Goal: Information Seeking & Learning: Learn about a topic

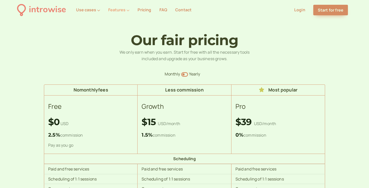
click at [121, 11] on button "Features" at bounding box center [118, 10] width 21 height 5
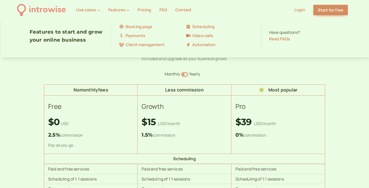
click at [203, 33] on link "Video calls" at bounding box center [219, 36] width 67 height 7
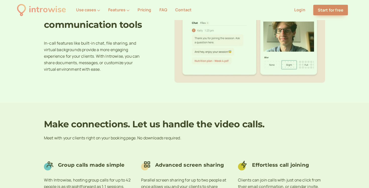
scroll to position [494, 0]
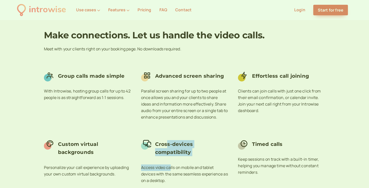
drag, startPoint x: 167, startPoint y: 142, endPoint x: 170, endPoint y: 169, distance: 27.5
click at [170, 169] on div "Cross-devices compatibility Access video calls on mobile and tablet devices wit…" at bounding box center [184, 163] width 87 height 49
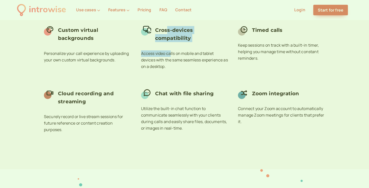
scroll to position [610, 0]
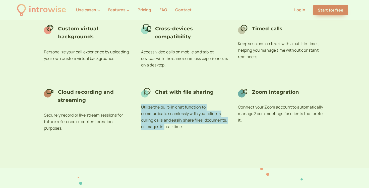
drag, startPoint x: 162, startPoint y: 102, endPoint x: 165, endPoint y: 126, distance: 24.3
click at [165, 125] on div "Chat with file sharing Utilize the built-in chat function to communicate seamle…" at bounding box center [184, 110] width 87 height 49
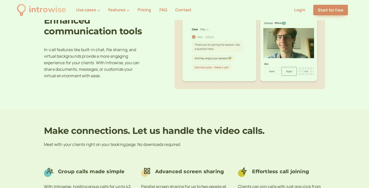
scroll to position [301, 0]
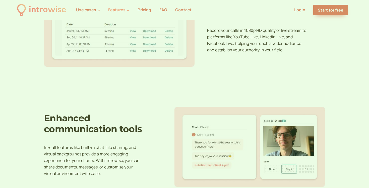
click at [121, 9] on button "Features" at bounding box center [118, 10] width 21 height 5
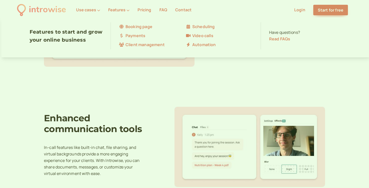
click at [135, 31] on div "Booking page Scheduling Payments Video calls Client management Automation" at bounding box center [185, 35] width 150 height 27
click at [135, 30] on div "Booking page Scheduling Payments Video calls Client management Automation" at bounding box center [185, 35] width 150 height 27
click at [135, 28] on link "Booking page" at bounding box center [152, 27] width 67 height 7
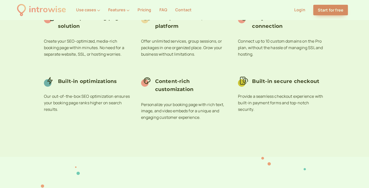
scroll to position [565, 0]
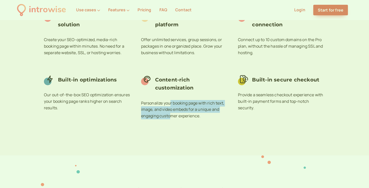
drag, startPoint x: 170, startPoint y: 105, endPoint x: 170, endPoint y: 118, distance: 12.5
click at [170, 118] on p "Personalize your booking page with rich text, image, and video embeds for a uni…" at bounding box center [184, 110] width 87 height 20
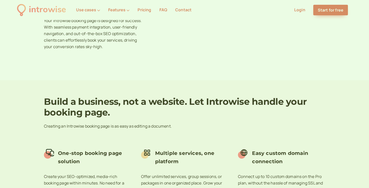
scroll to position [550, 0]
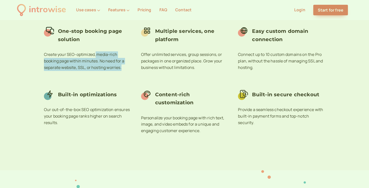
drag, startPoint x: 96, startPoint y: 56, endPoint x: 110, endPoint y: 85, distance: 31.8
click at [110, 84] on div "One-stop booking page solution Create your SEO-optimized, media-rich booking pa…" at bounding box center [184, 75] width 281 height 127
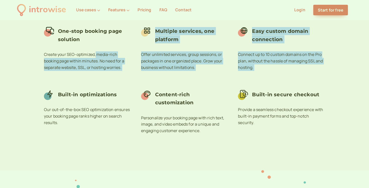
click at [159, 74] on div "Multiple services, one platform Offer unlimited services, group sessions, or pa…" at bounding box center [184, 50] width 87 height 49
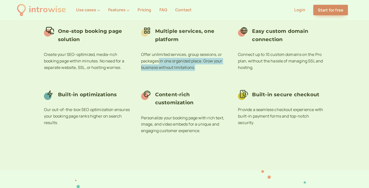
drag, startPoint x: 159, startPoint y: 63, endPoint x: 159, endPoint y: 72, distance: 8.8
click at [159, 72] on div "Multiple services, one platform Offer unlimited services, group sessions, or pa…" at bounding box center [184, 50] width 87 height 49
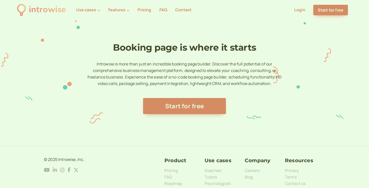
scroll to position [718, 0]
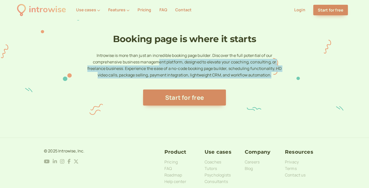
drag, startPoint x: 159, startPoint y: 65, endPoint x: 167, endPoint y: 83, distance: 19.7
click at [167, 83] on div "Booking page is where it starts Introwise is more than just an incredible booki…" at bounding box center [184, 70] width 281 height 72
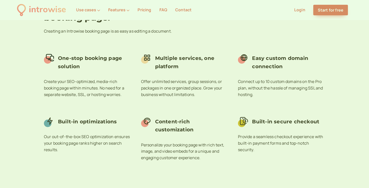
scroll to position [464, 0]
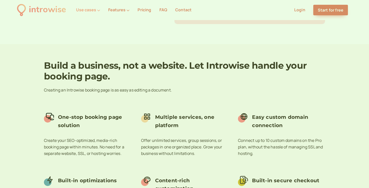
click at [84, 9] on button "Use cases" at bounding box center [88, 10] width 24 height 5
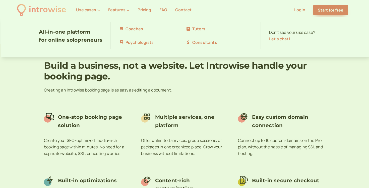
click at [120, 15] on ul "Use cases Features Pricing FAQ Contact Login Start for free" at bounding box center [212, 10] width 280 height 11
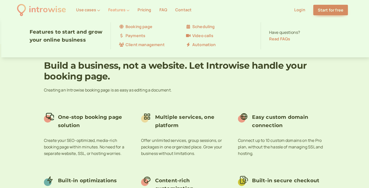
click at [120, 8] on button "Features" at bounding box center [118, 10] width 21 height 5
click at [144, 43] on link "Client management" at bounding box center [152, 45] width 67 height 7
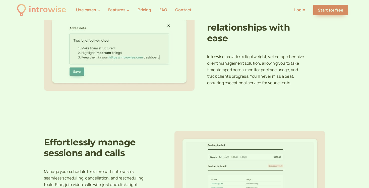
scroll to position [278, 0]
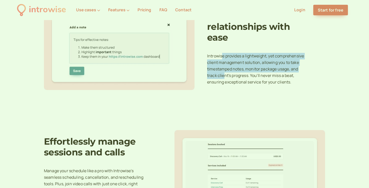
drag, startPoint x: 222, startPoint y: 54, endPoint x: 223, endPoint y: 74, distance: 20.1
click at [223, 74] on p "Introwise provides a lightweight, yet comprehensive client management solution,…" at bounding box center [257, 69] width 100 height 33
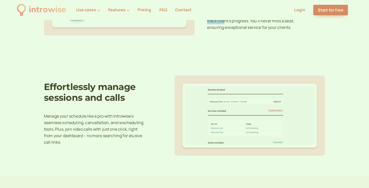
scroll to position [332, 0]
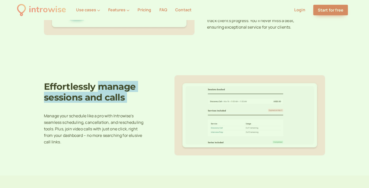
drag, startPoint x: 98, startPoint y: 88, endPoint x: 109, endPoint y: 111, distance: 25.7
click at [109, 111] on div "Effortlessly manage sessions and calls Manage your schedule like a pro with Int…" at bounding box center [94, 115] width 100 height 68
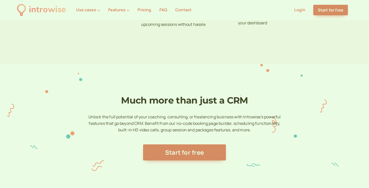
scroll to position [703, 0]
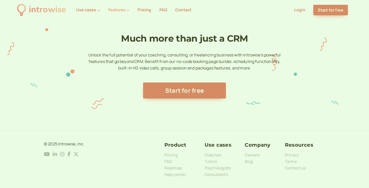
click at [120, 11] on button "Features" at bounding box center [118, 10] width 21 height 5
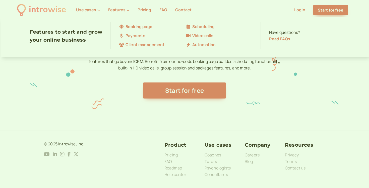
click at [144, 36] on link "Payments" at bounding box center [152, 36] width 67 height 7
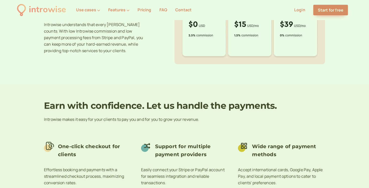
scroll to position [474, 0]
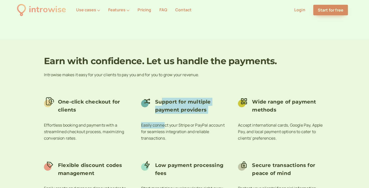
drag, startPoint x: 161, startPoint y: 102, endPoint x: 165, endPoint y: 124, distance: 22.6
click at [165, 124] on div "Support for multiple payment providers Easily connect your Stripe or PayPal acc…" at bounding box center [184, 120] width 87 height 49
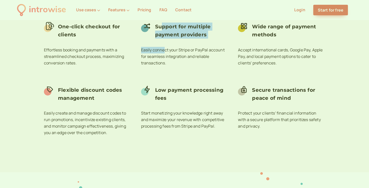
scroll to position [567, 0]
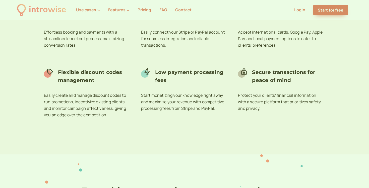
drag, startPoint x: 104, startPoint y: 94, endPoint x: 104, endPoint y: 98, distance: 3.8
click at [104, 98] on p "Easily create and manage discount codes to run promotions, incentivize existing…" at bounding box center [87, 105] width 87 height 26
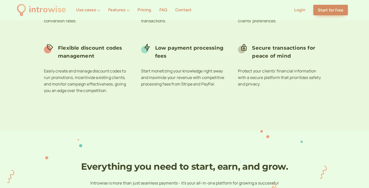
scroll to position [719, 0]
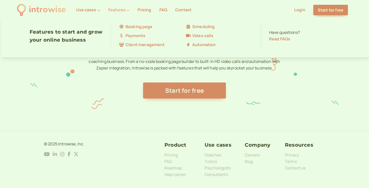
click at [119, 11] on button "Features" at bounding box center [118, 10] width 21 height 5
click at [201, 46] on link "Automation" at bounding box center [219, 45] width 67 height 7
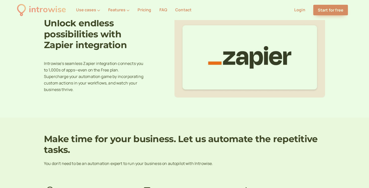
scroll to position [391, 0]
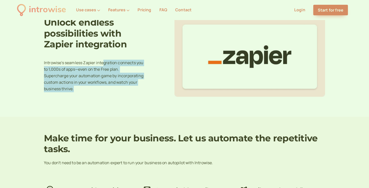
drag, startPoint x: 104, startPoint y: 63, endPoint x: 110, endPoint y: 92, distance: 29.2
click at [110, 92] on div "Unlock endless possibilities with Zapier integration Introwise's seamless Zapie…" at bounding box center [94, 56] width 100 height 79
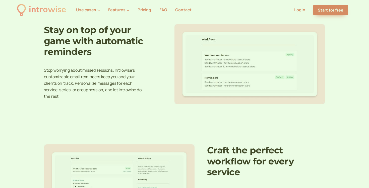
scroll to position [0, 0]
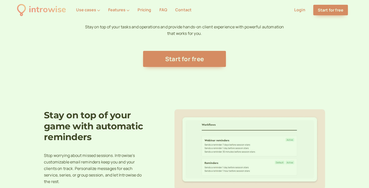
scroll to position [53, 0]
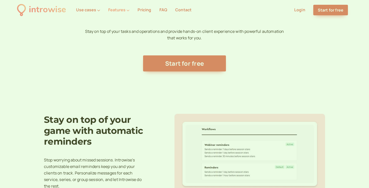
click at [116, 11] on button "Features" at bounding box center [118, 10] width 21 height 5
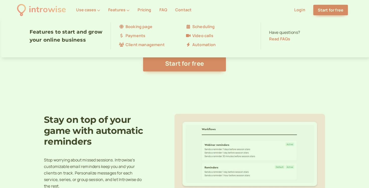
click at [198, 28] on link "Scheduling" at bounding box center [219, 27] width 67 height 7
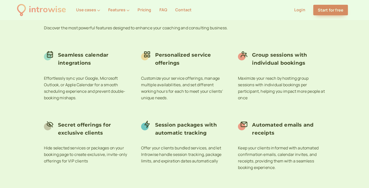
scroll to position [586, 0]
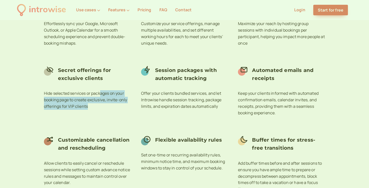
drag, startPoint x: 102, startPoint y: 92, endPoint x: 104, endPoint y: 108, distance: 15.7
click at [104, 108] on p "Hide selected services or packages on your booking page to create exclusive, in…" at bounding box center [87, 100] width 87 height 20
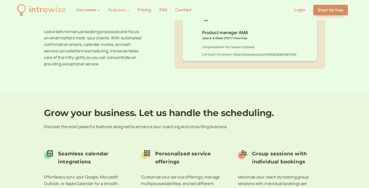
scroll to position [417, 0]
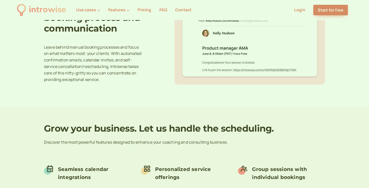
click at [144, 7] on link "Pricing" at bounding box center [144, 10] width 14 height 6
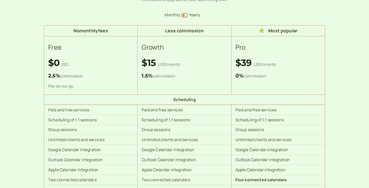
scroll to position [60, 0]
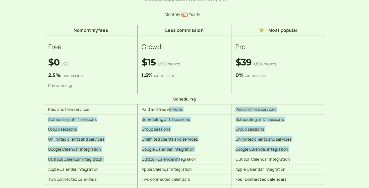
drag, startPoint x: 169, startPoint y: 108, endPoint x: 179, endPoint y: 162, distance: 54.2
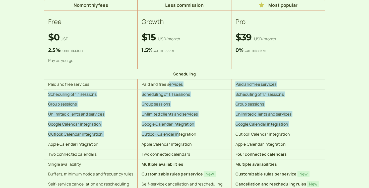
scroll to position [89, 0]
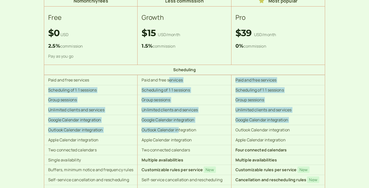
click at [82, 111] on td "Unlimited clients and services" at bounding box center [91, 110] width 94 height 10
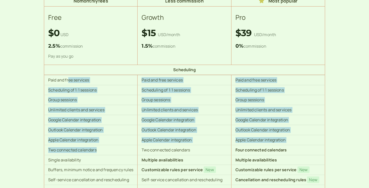
drag, startPoint x: 67, startPoint y: 81, endPoint x: 109, endPoint y: 152, distance: 82.3
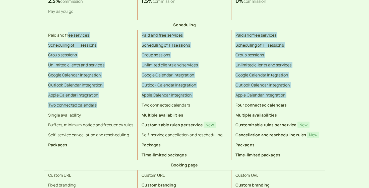
scroll to position [141, 0]
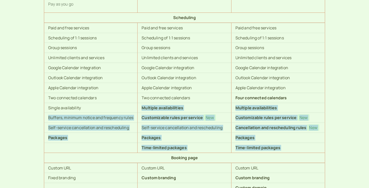
drag, startPoint x: 61, startPoint y: 111, endPoint x: 122, endPoint y: 158, distance: 77.2
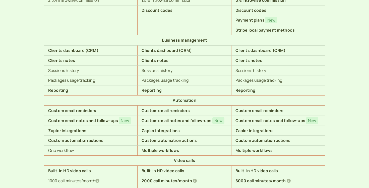
scroll to position [370, 0]
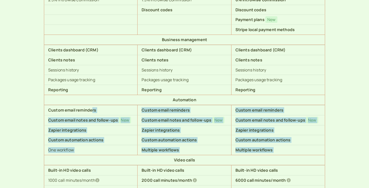
drag, startPoint x: 93, startPoint y: 110, endPoint x: 94, endPoint y: 162, distance: 52.7
click at [94, 162] on tbody "Scheduling Paid and free services Paid and free services Paid and free services…" at bounding box center [184, 35] width 281 height 502
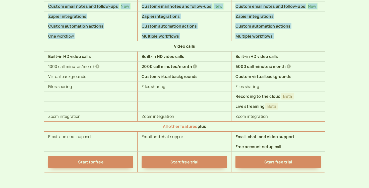
scroll to position [489, 0]
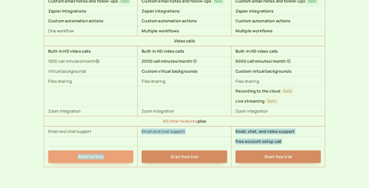
drag, startPoint x: 91, startPoint y: 130, endPoint x: 94, endPoint y: 160, distance: 29.5
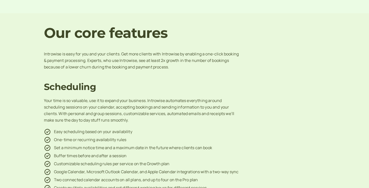
scroll to position [662, 0]
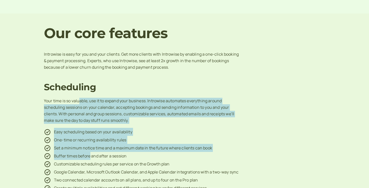
drag, startPoint x: 79, startPoint y: 100, endPoint x: 90, endPoint y: 159, distance: 60.2
click at [90, 159] on div "Scheduling Your time is so valuable, use it to expand your business. Introwise …" at bounding box center [184, 181] width 281 height 199
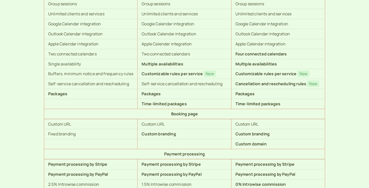
scroll to position [0, 0]
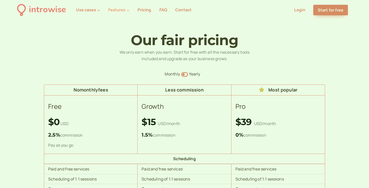
click at [115, 9] on button "Features" at bounding box center [118, 10] width 21 height 5
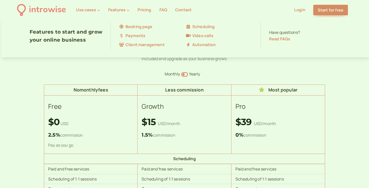
click at [197, 28] on link "Scheduling" at bounding box center [219, 27] width 67 height 7
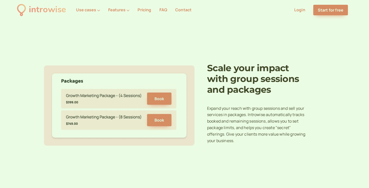
scroll to position [257, 0]
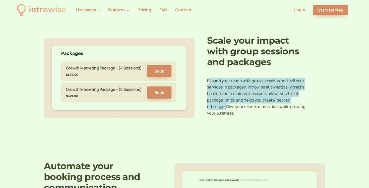
drag, startPoint x: 208, startPoint y: 79, endPoint x: 227, endPoint y: 104, distance: 30.6
click at [227, 104] on p "Expand your reach with group sessions and sell your services in packages. Intro…" at bounding box center [257, 97] width 100 height 39
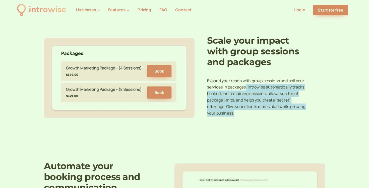
drag, startPoint x: 245, startPoint y: 86, endPoint x: 252, endPoint y: 118, distance: 32.2
click at [252, 118] on div "Scale your impact with group sessions and packages Expand your reach with group…" at bounding box center [257, 77] width 100 height 85
copy p ". Introwise automatically tracks booked and remaining sessions, allows you to s…"
